Goal: Task Accomplishment & Management: Manage account settings

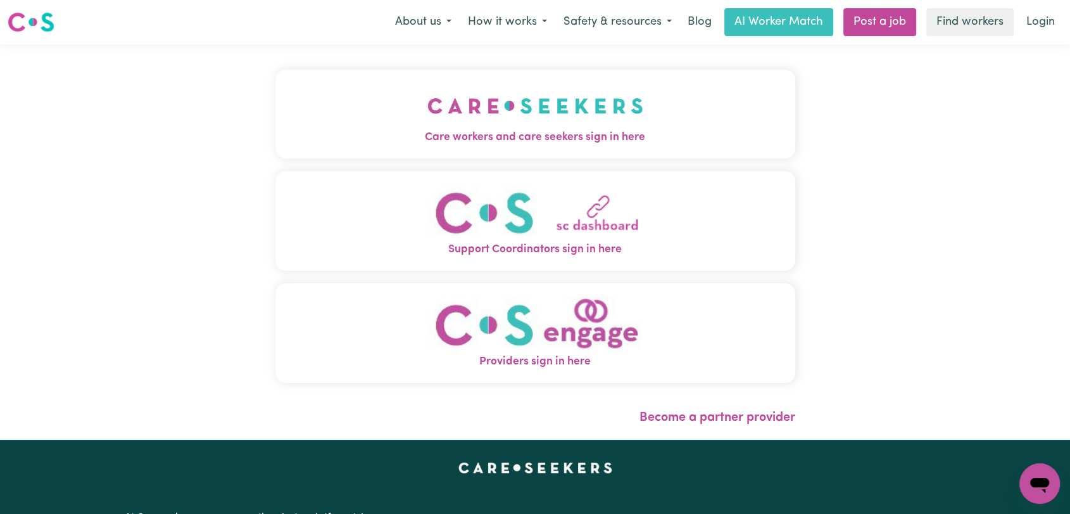
click at [525, 129] on span "Care workers and care seekers sign in here" at bounding box center [535, 137] width 520 height 16
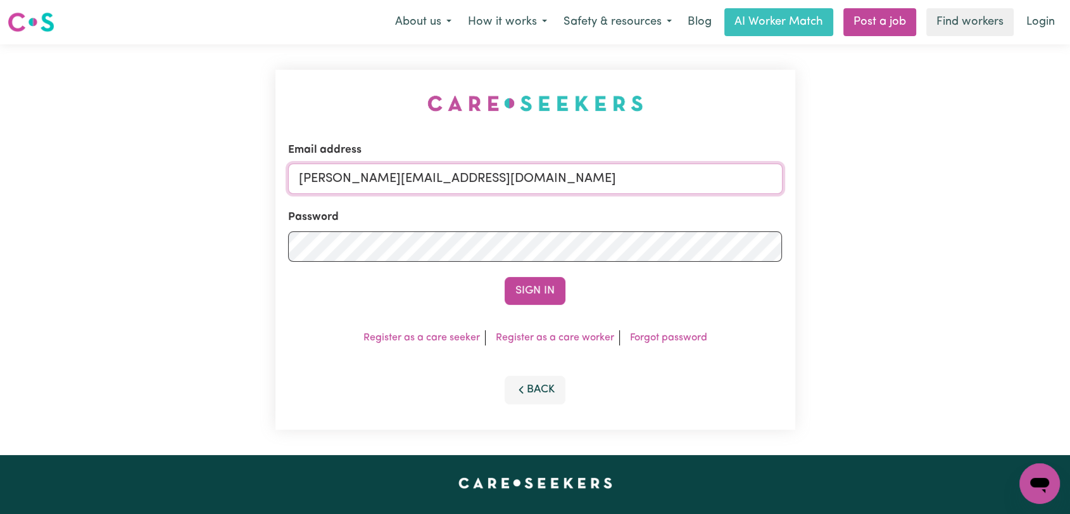
click at [539, 180] on input "[PERSON_NAME][EMAIL_ADDRESS][DOMAIN_NAME]" at bounding box center [535, 178] width 495 height 30
drag, startPoint x: 366, startPoint y: 174, endPoint x: 607, endPoint y: 184, distance: 241.4
click at [607, 184] on input "Superuser~[EMAIL_ADDRESS][DOMAIN_NAME]" at bounding box center [535, 178] width 495 height 30
type input "Superuser~[EMAIL_ADDRESS][DOMAIN_NAME]"
click at [526, 287] on button "Sign In" at bounding box center [535, 291] width 61 height 28
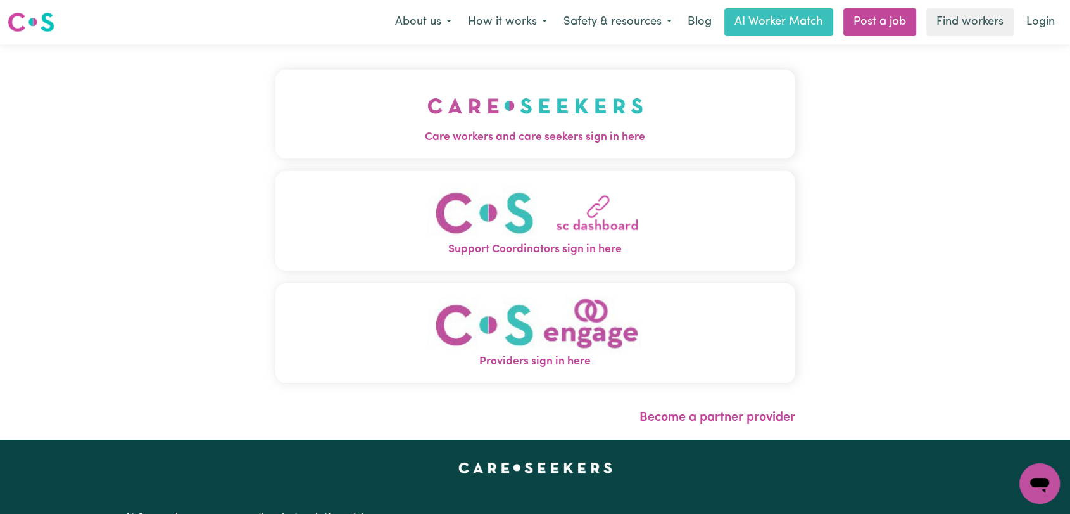
click at [444, 142] on span "Care workers and care seekers sign in here" at bounding box center [535, 137] width 520 height 16
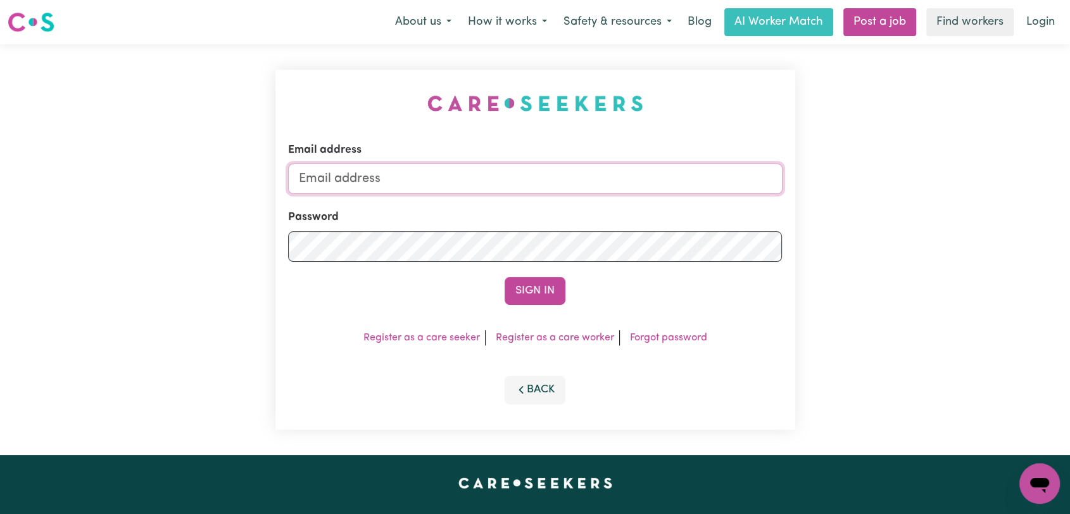
type input "[EMAIL_ADDRESS][DOMAIN_NAME]"
click at [538, 287] on button "Sign In" at bounding box center [535, 291] width 61 height 28
